Goal: Transaction & Acquisition: Download file/media

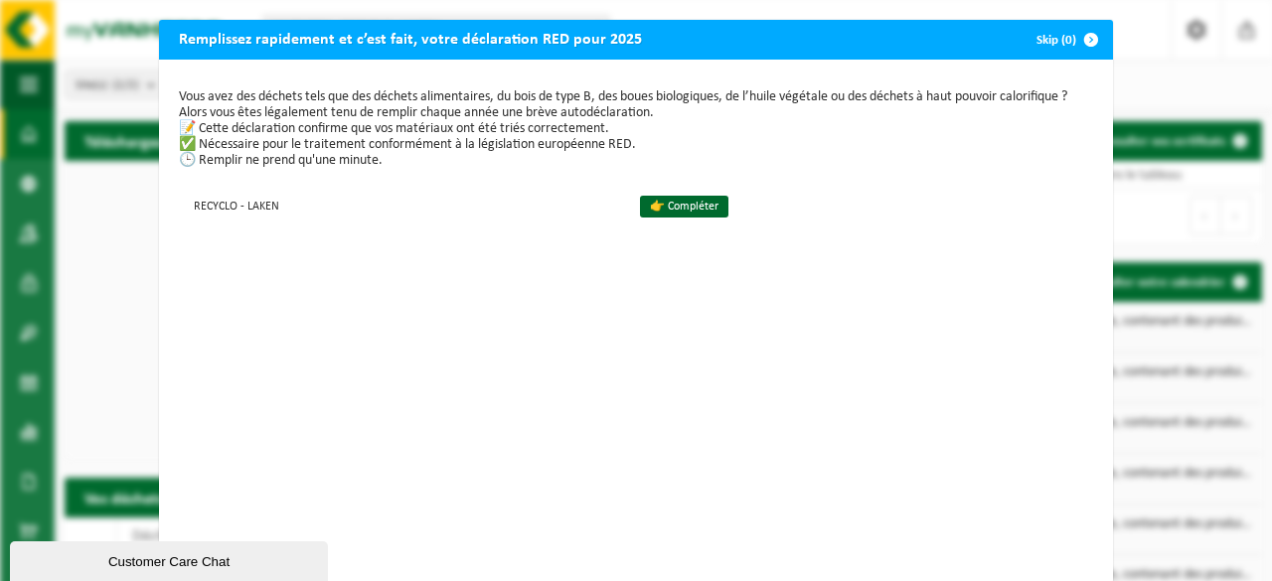
click at [1087, 31] on span "button" at bounding box center [1091, 40] width 40 height 40
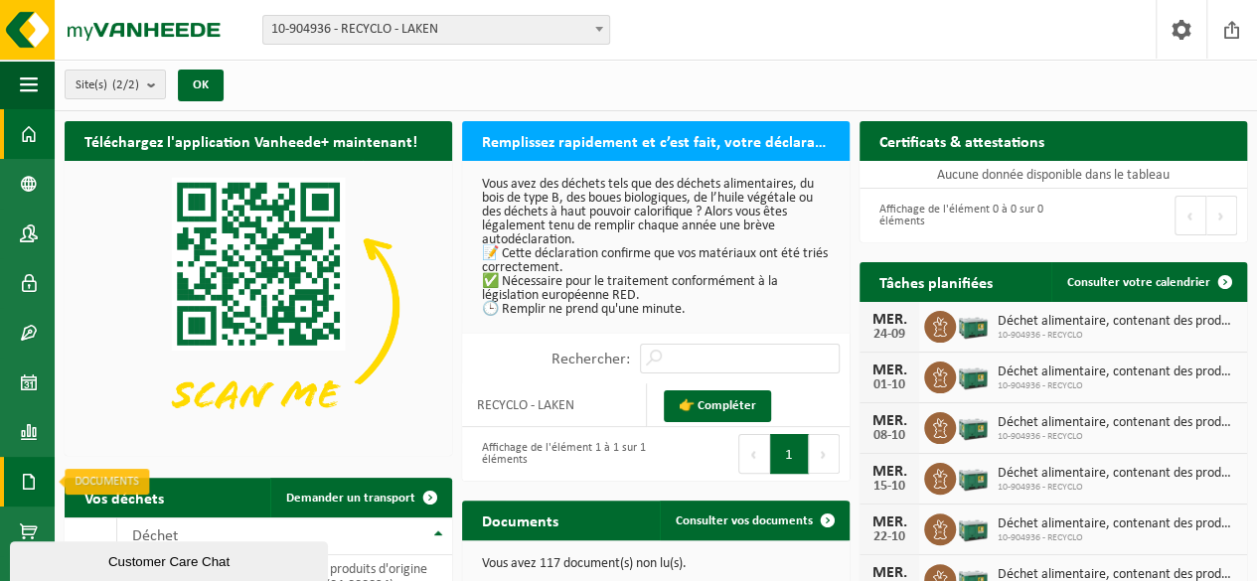
click at [3, 479] on link "Documents" at bounding box center [27, 482] width 55 height 50
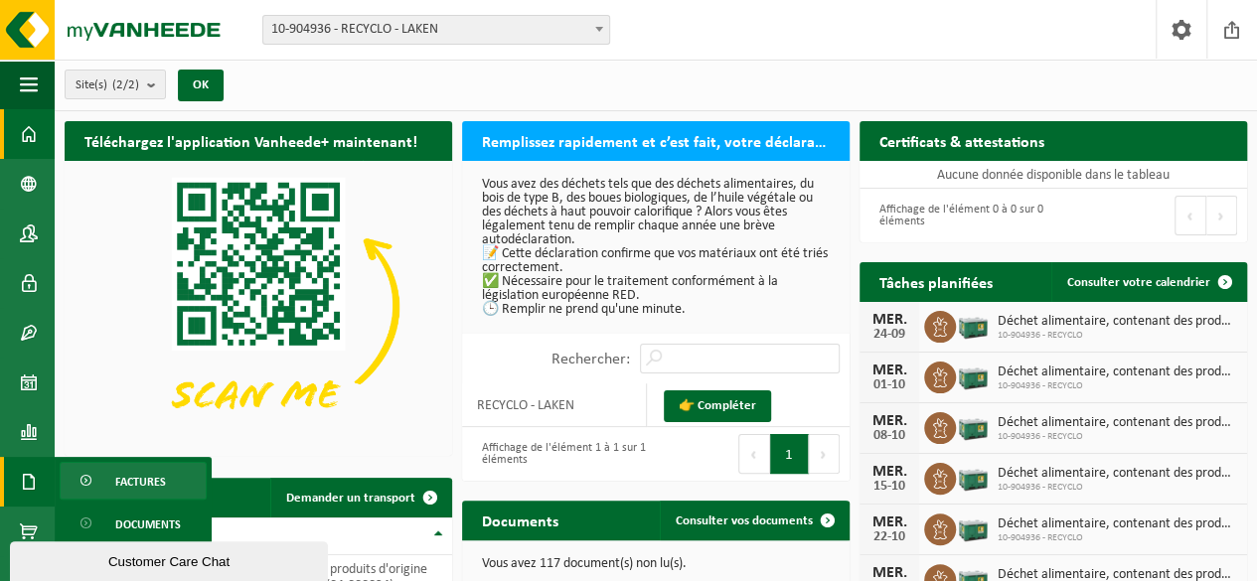
click at [140, 476] on span "Factures" at bounding box center [140, 482] width 51 height 38
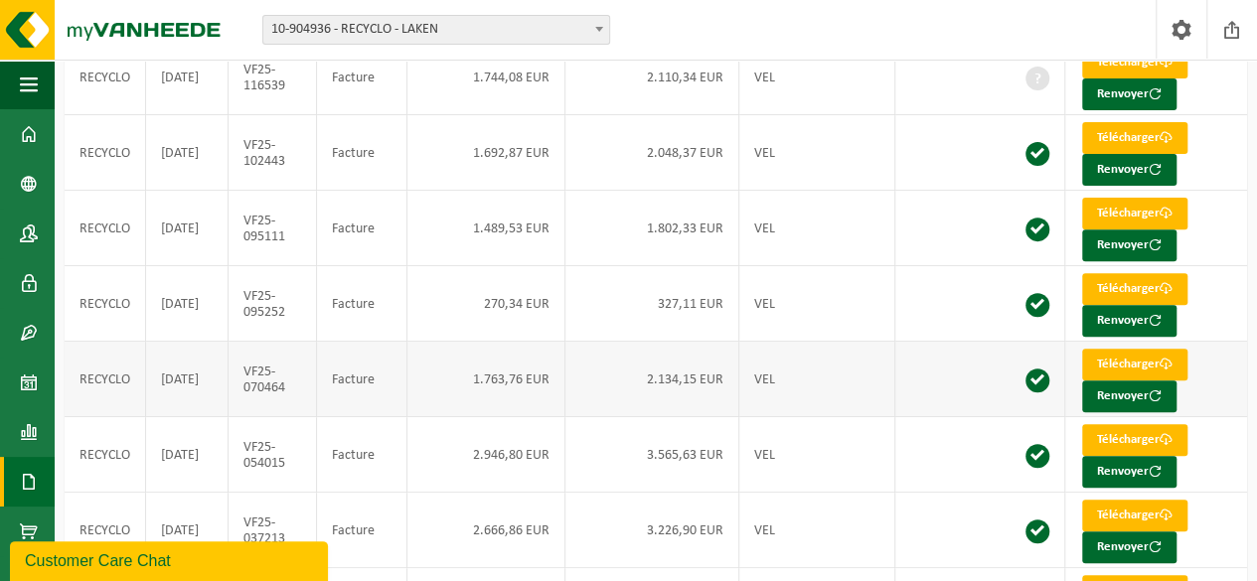
scroll to position [247, 0]
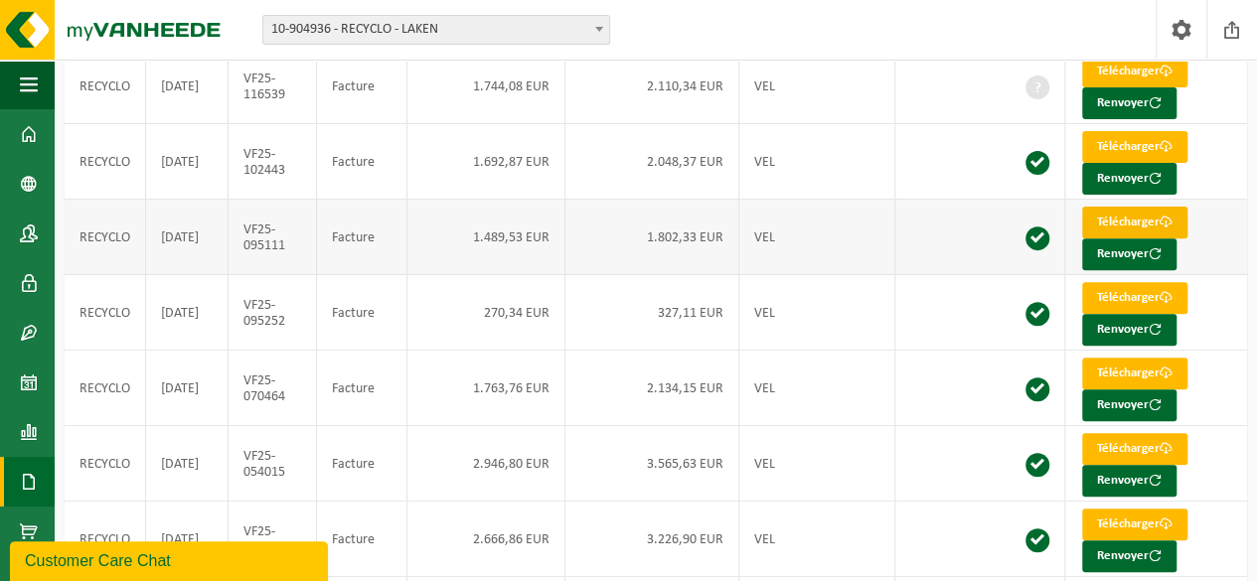
click at [1123, 215] on link "Télécharger" at bounding box center [1134, 223] width 105 height 32
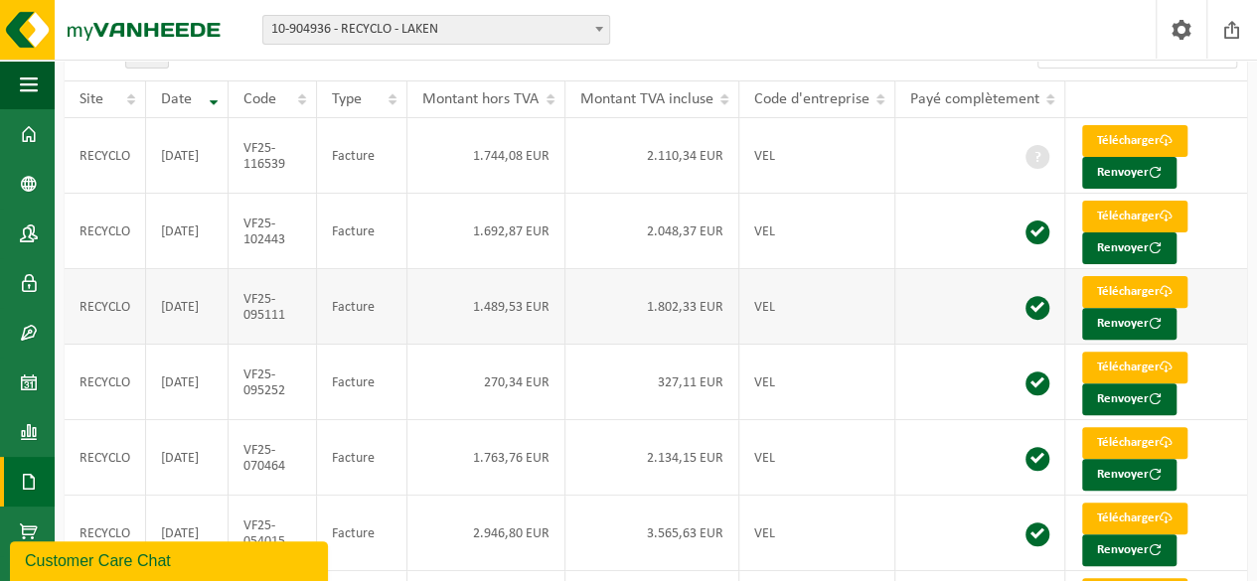
scroll to position [170, 0]
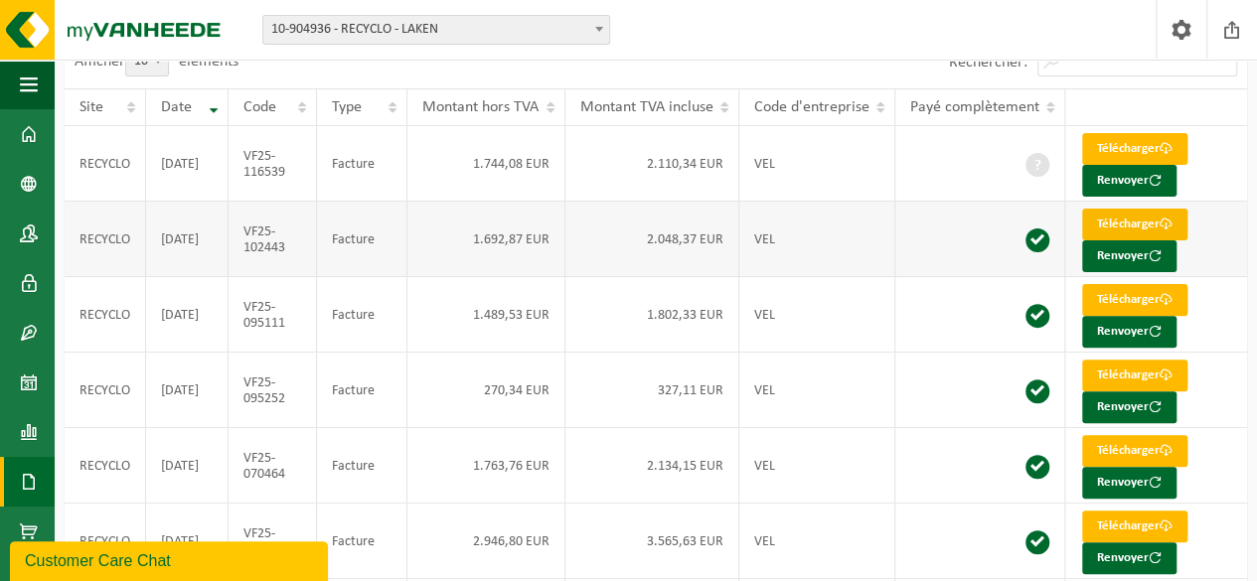
click at [1127, 226] on link "Télécharger" at bounding box center [1134, 225] width 105 height 32
click at [1127, 154] on link "Télécharger" at bounding box center [1134, 149] width 105 height 32
